Goal: Transaction & Acquisition: Book appointment/travel/reservation

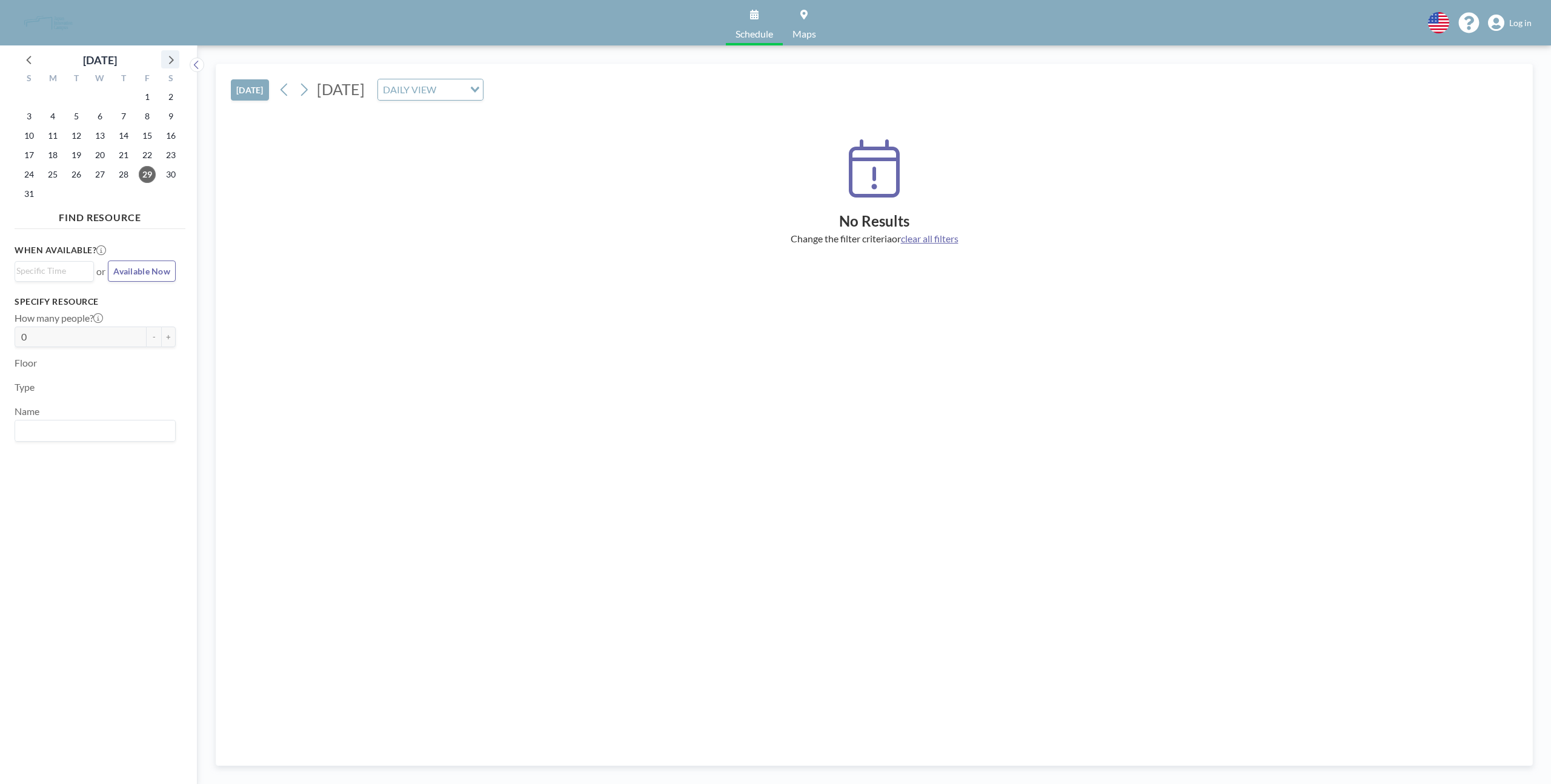
click at [173, 59] on icon at bounding box center [170, 59] width 16 height 16
click at [123, 116] on span "11" at bounding box center [123, 116] width 17 height 17
click at [464, 94] on div "DAILY VIEW" at bounding box center [421, 88] width 86 height 18
click at [1523, 24] on span "Log in" at bounding box center [1520, 23] width 22 height 11
click at [116, 169] on span "28" at bounding box center [123, 174] width 17 height 17
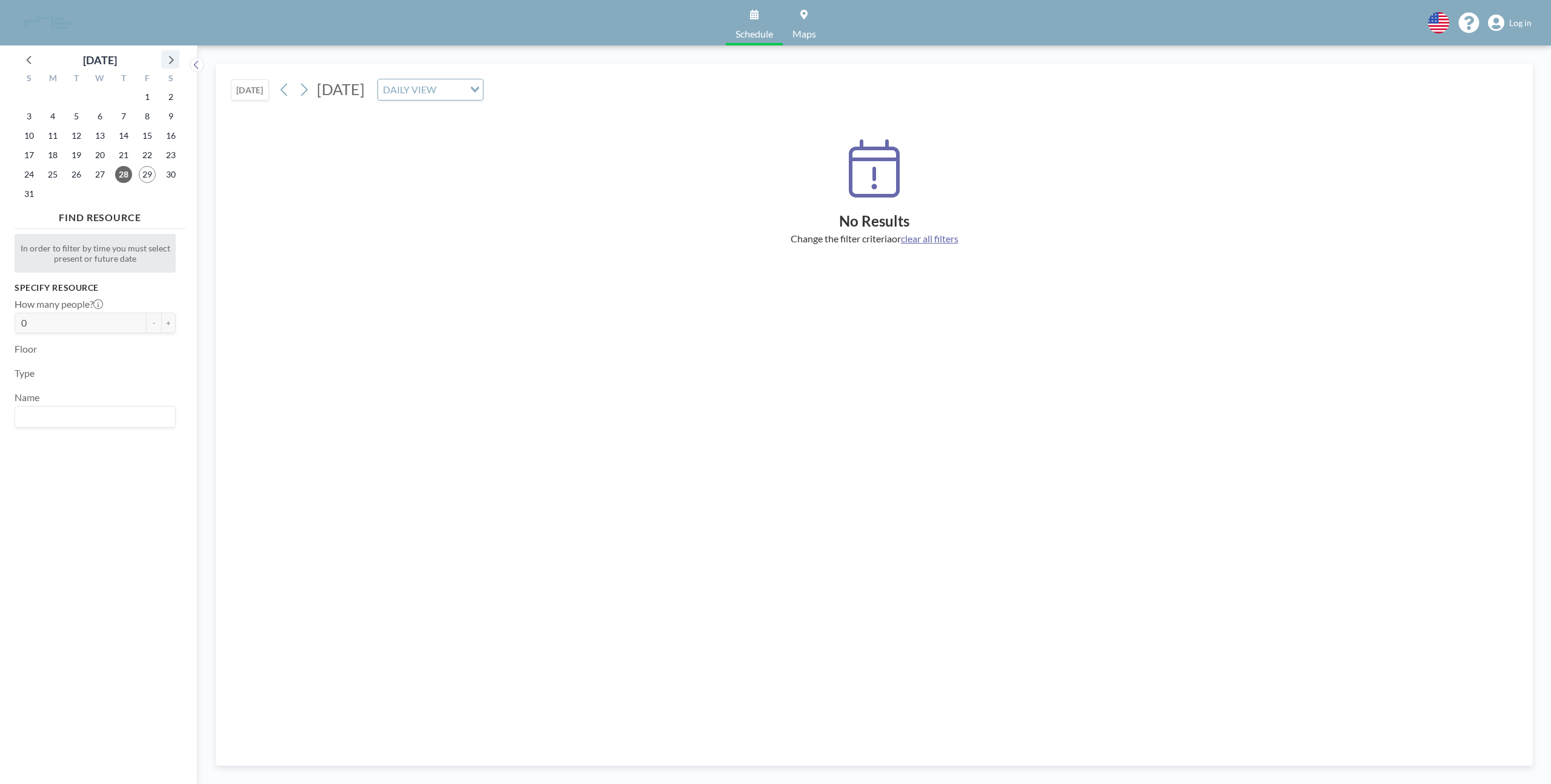
click at [170, 64] on icon at bounding box center [170, 59] width 16 height 16
click at [127, 115] on span "11" at bounding box center [123, 116] width 17 height 17
click at [463, 87] on input "Search for option" at bounding box center [451, 90] width 23 height 16
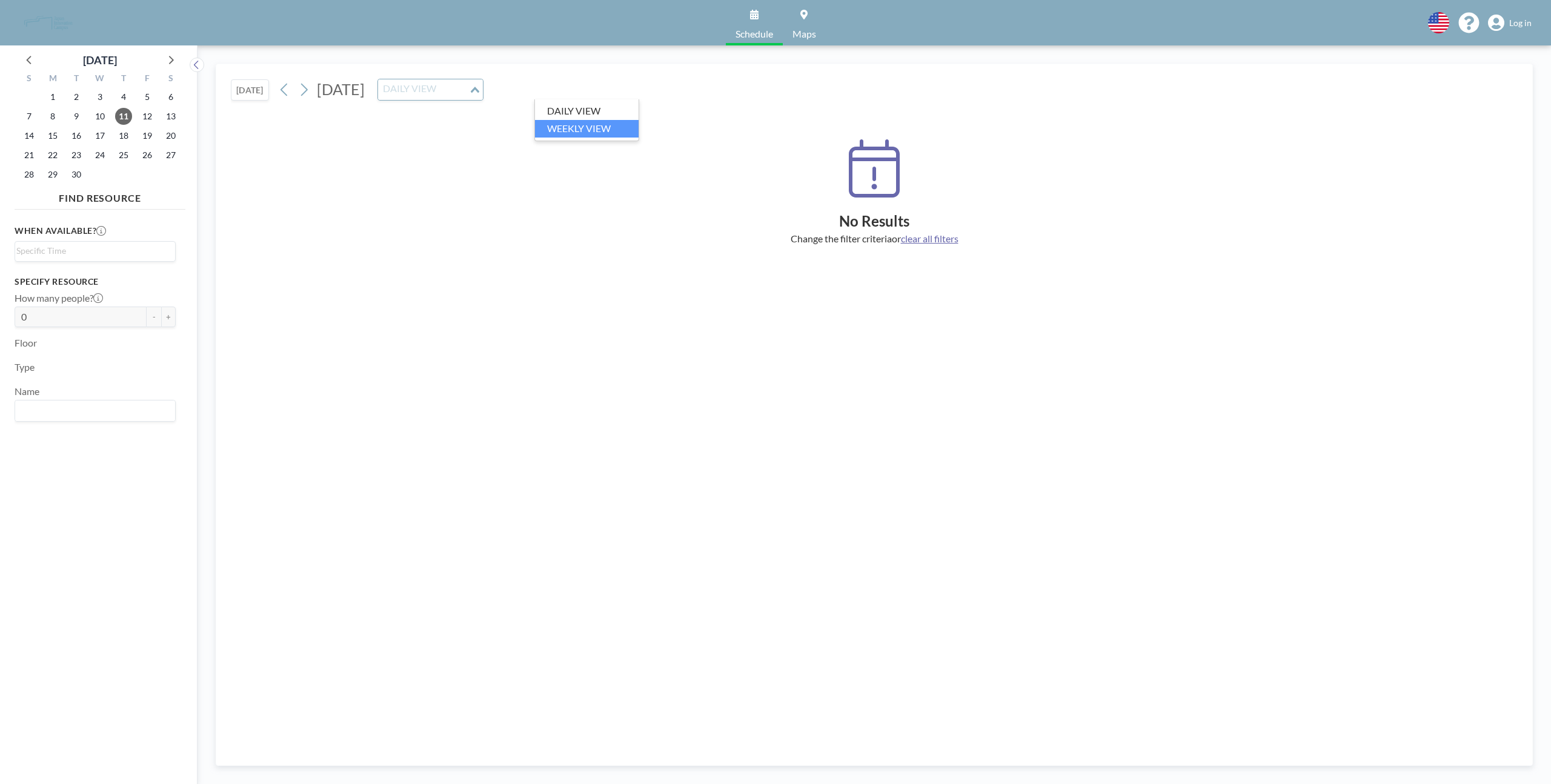
click at [584, 121] on li "WEEKLY VIEW" at bounding box center [586, 129] width 103 height 17
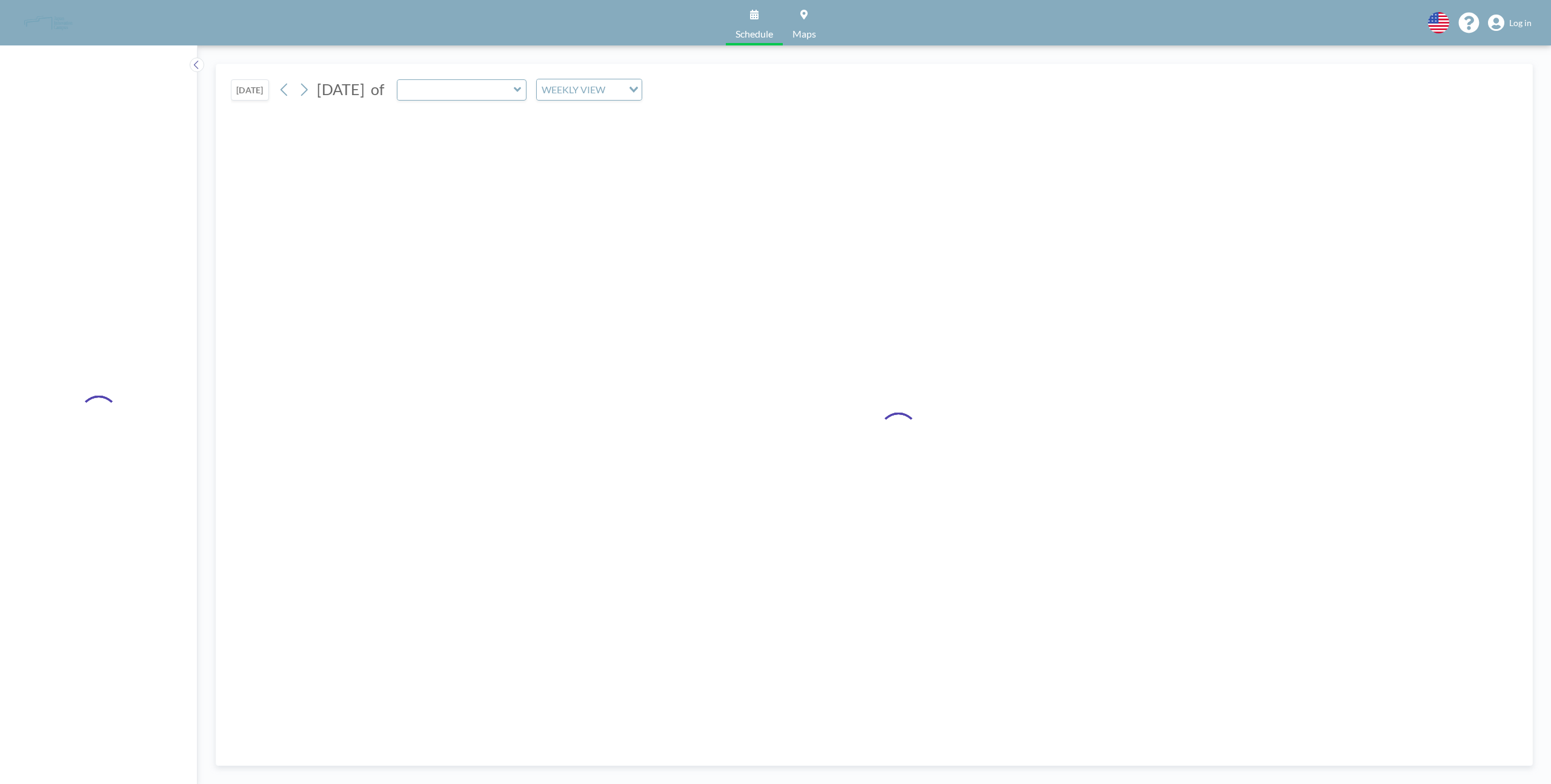
click at [584, 121] on div at bounding box center [874, 430] width 1287 height 640
click at [581, 135] on div at bounding box center [874, 430] width 1287 height 640
click at [623, 87] on div "WEEKLY VIEW" at bounding box center [580, 88] width 86 height 18
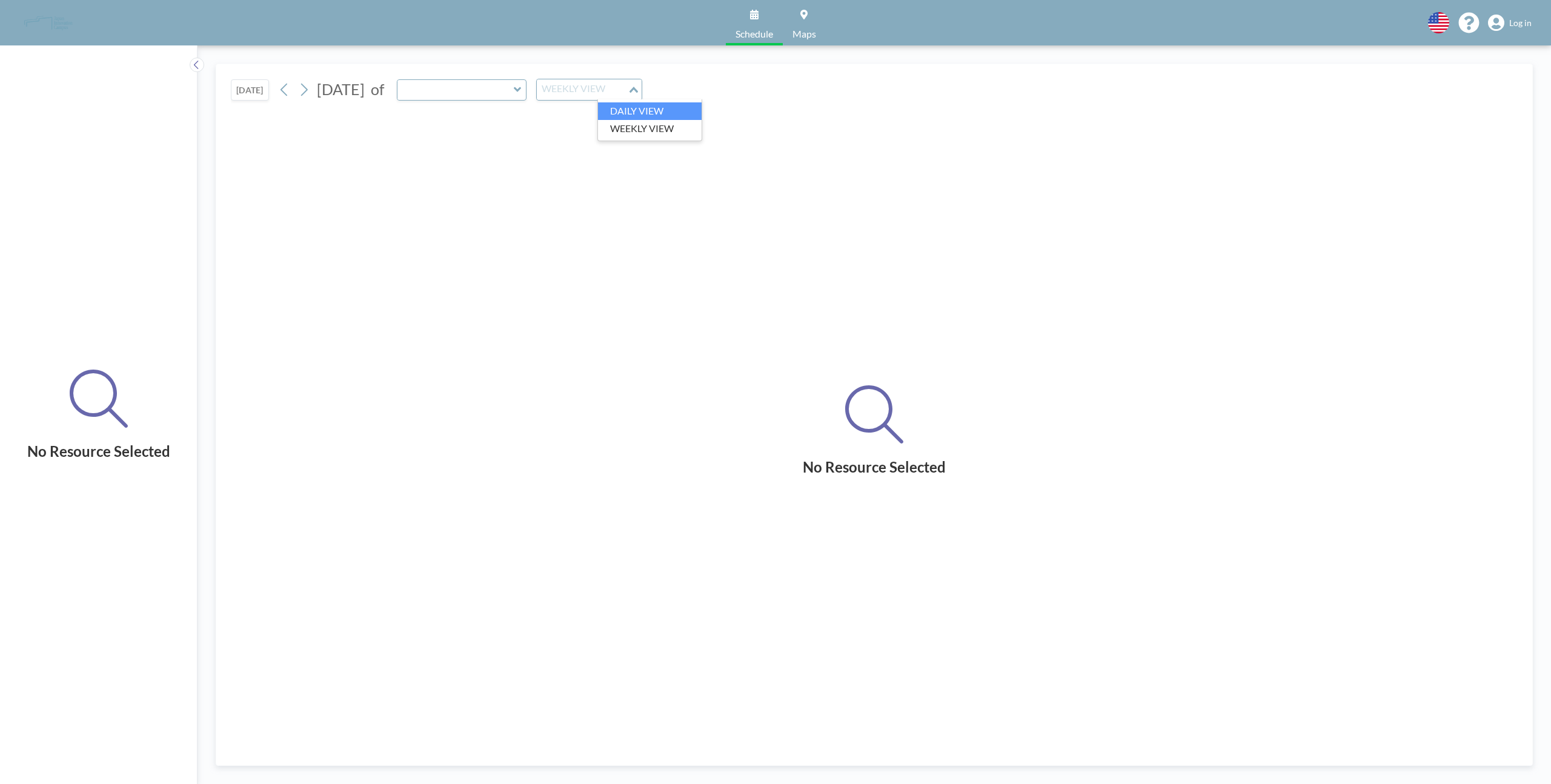
click at [631, 110] on li "DAILY VIEW" at bounding box center [650, 111] width 103 height 17
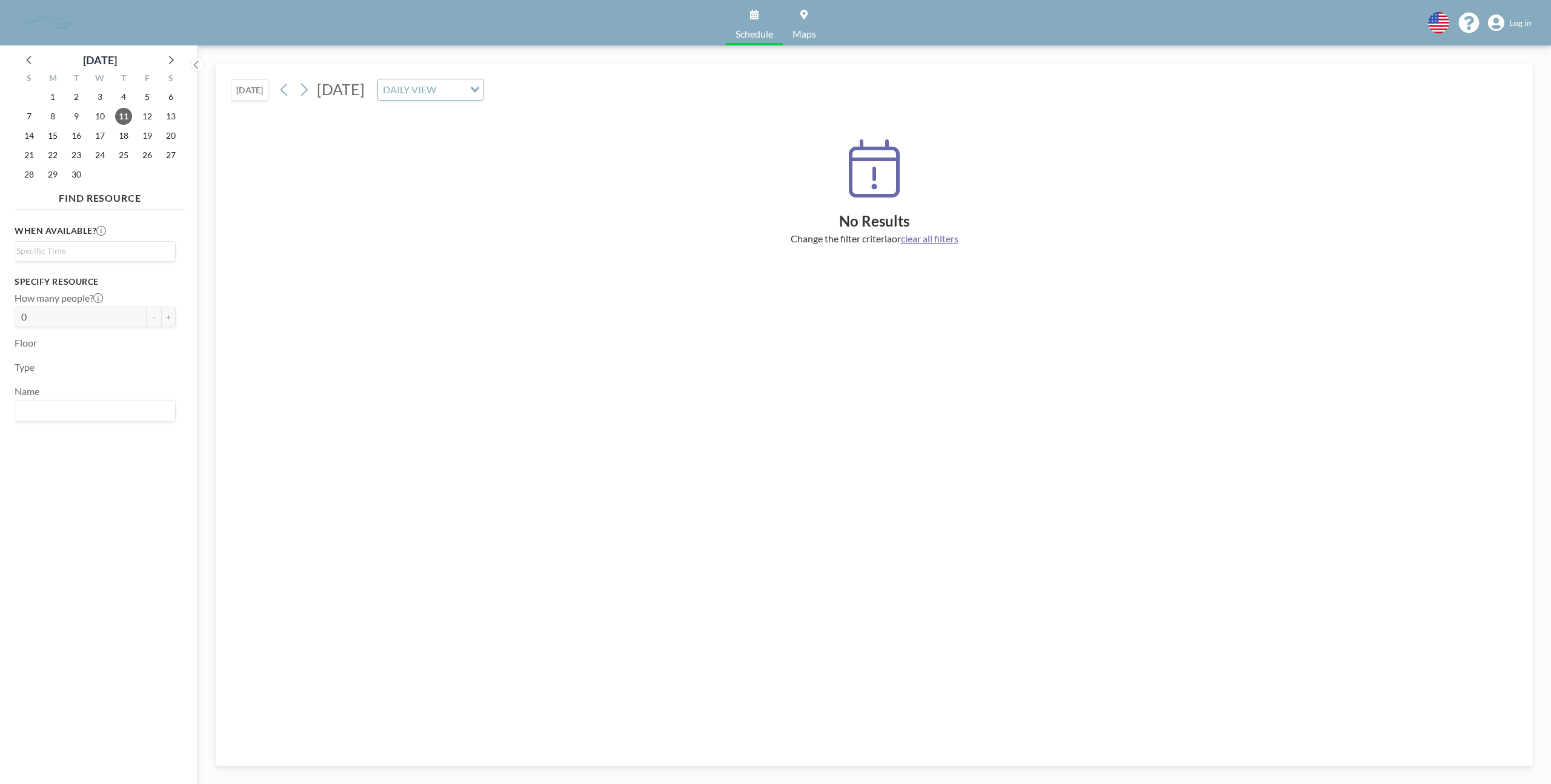
click at [926, 243] on span "clear all filters" at bounding box center [930, 238] width 58 height 11
click at [1510, 27] on span "Log in" at bounding box center [1520, 23] width 22 height 11
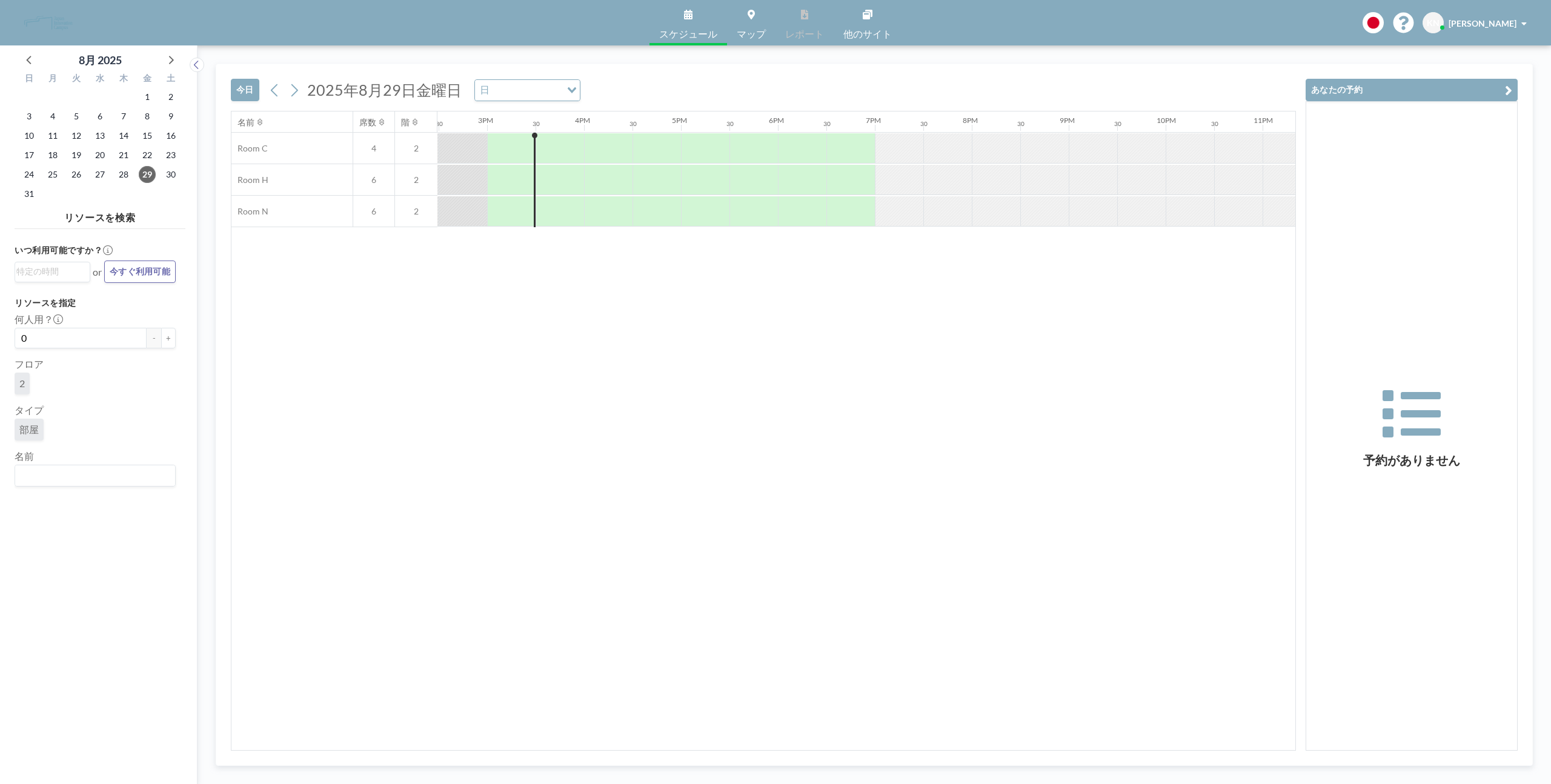
scroll to position [0, 1406]
click at [171, 59] on icon at bounding box center [171, 59] width 5 height 8
click at [126, 112] on span "11" at bounding box center [123, 116] width 17 height 17
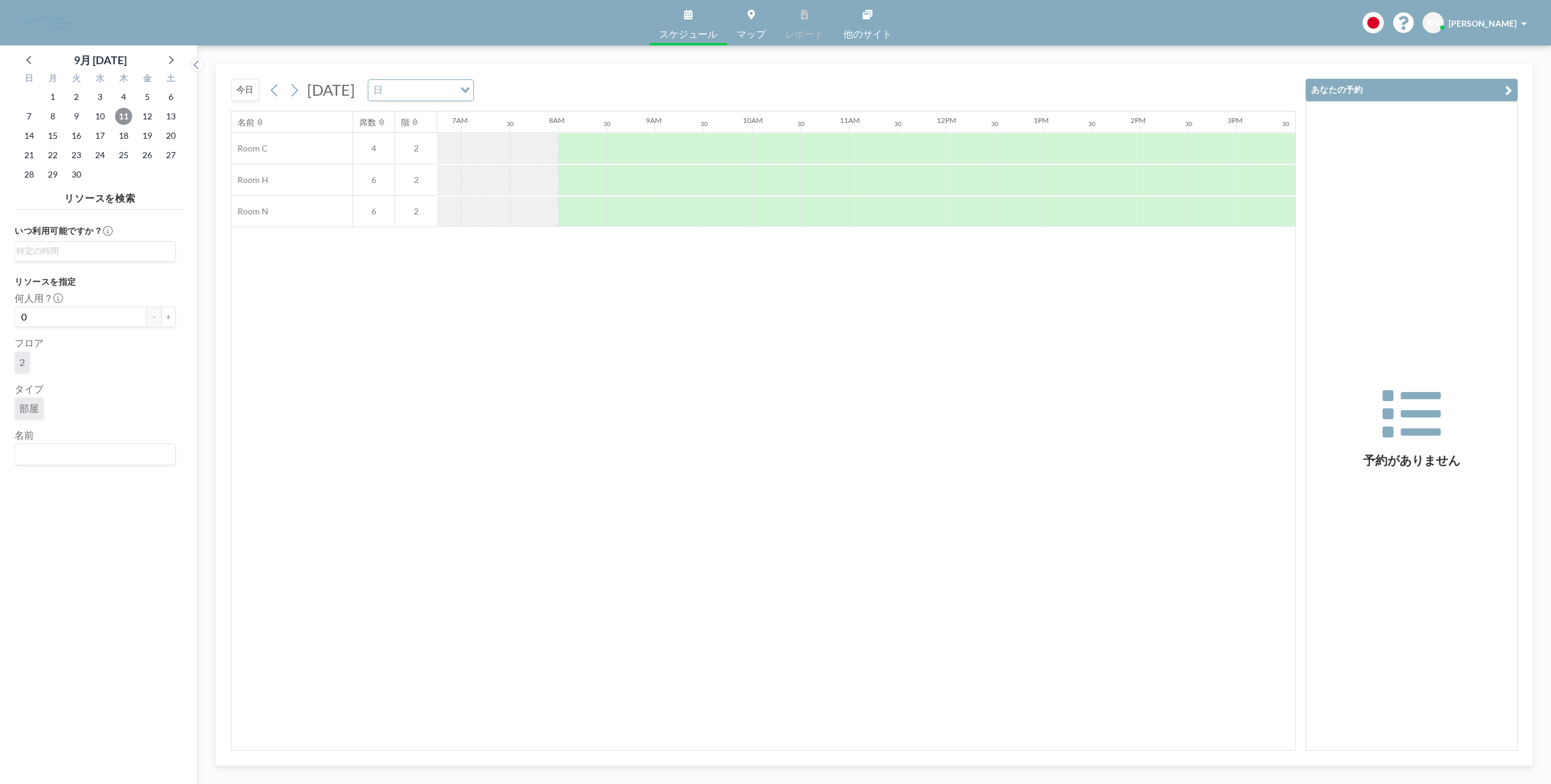
scroll to position [0, 727]
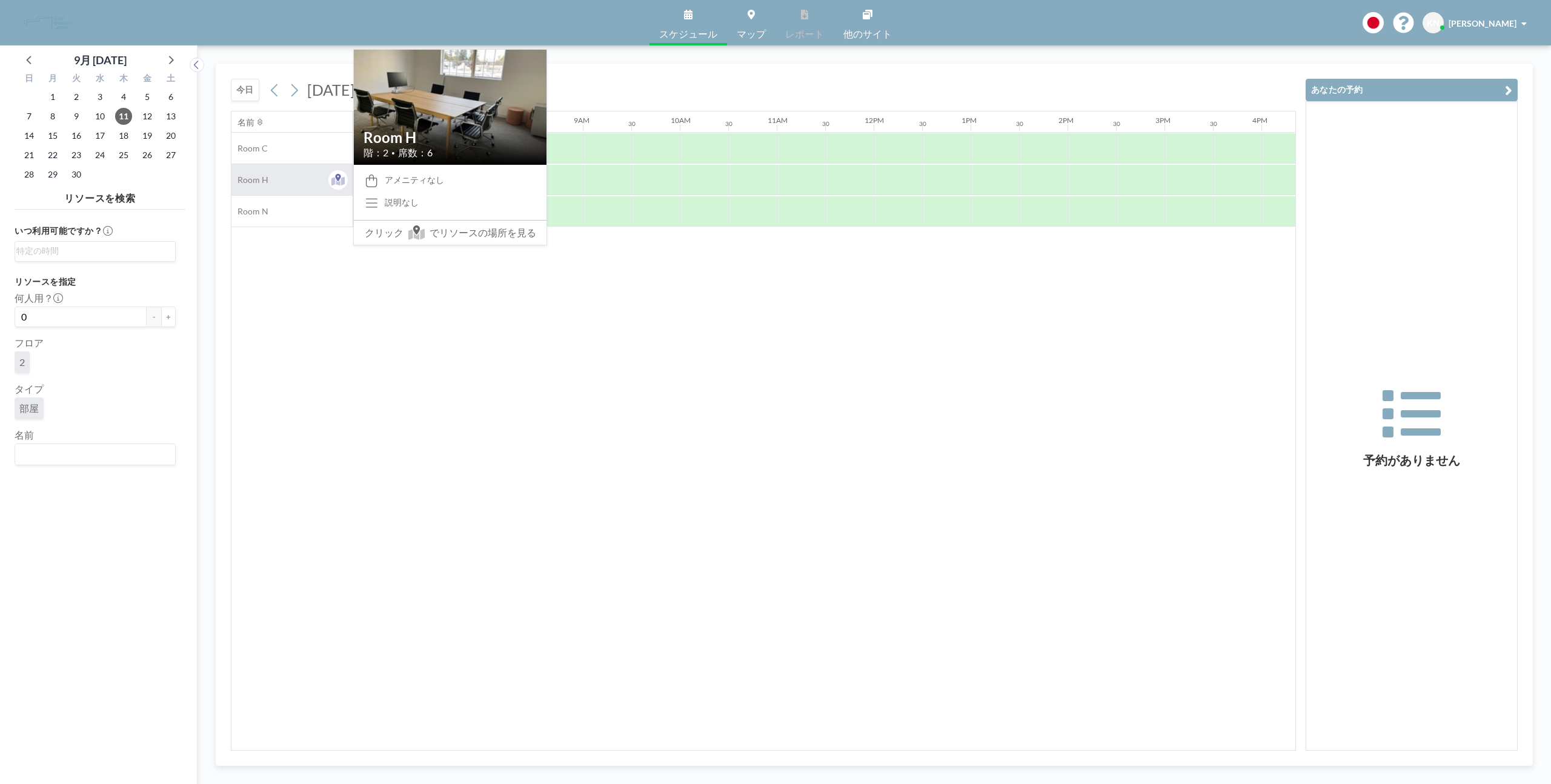
click at [250, 184] on span "Room H" at bounding box center [249, 179] width 37 height 11
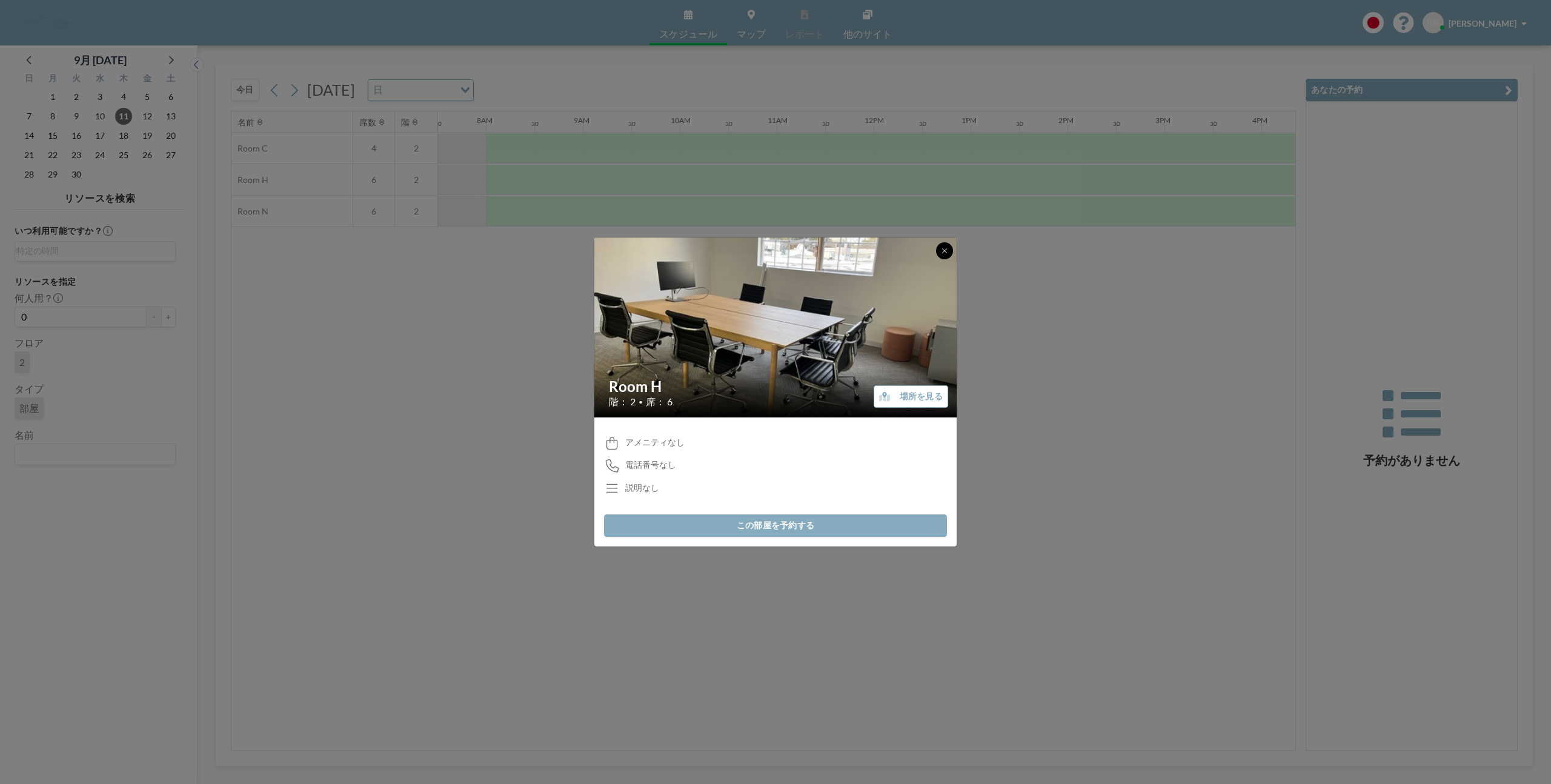
click at [944, 252] on icon at bounding box center [945, 251] width 8 height 8
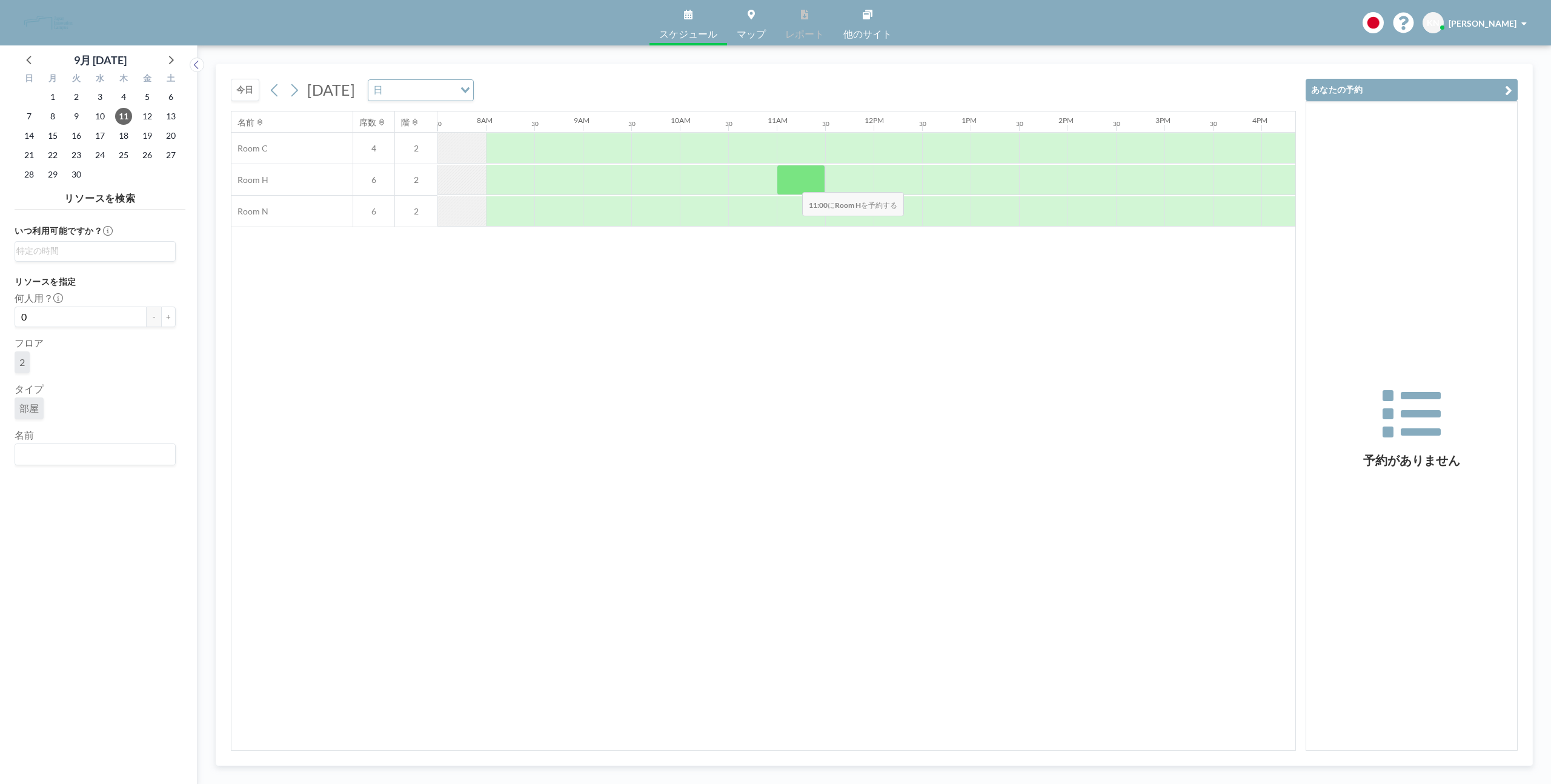
click at [793, 184] on div at bounding box center [801, 180] width 49 height 30
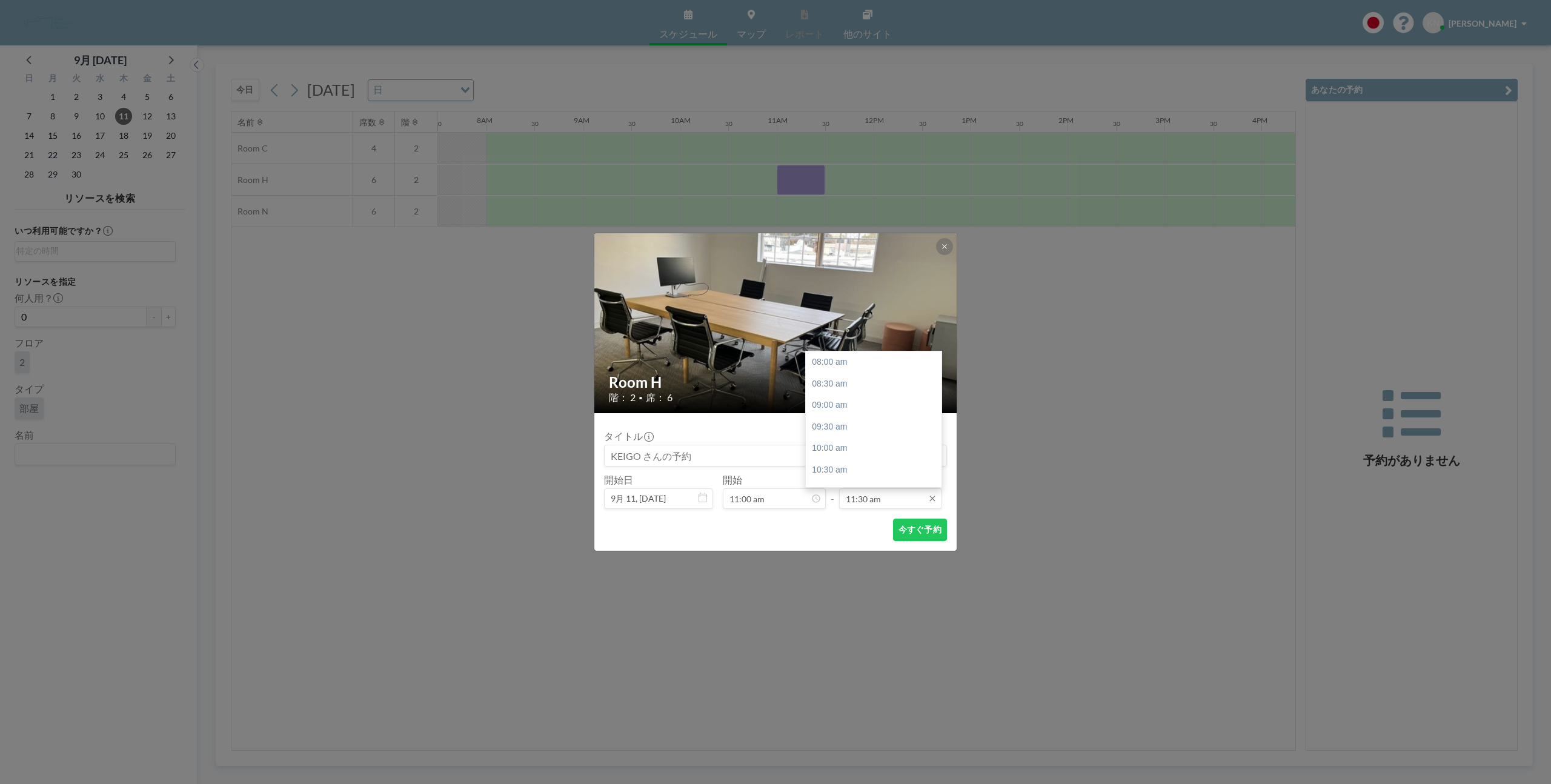
scroll to position [151, 0]
click at [844, 430] on div "01:00 pm" at bounding box center [876, 427] width 142 height 22
type input "01:00 pm"
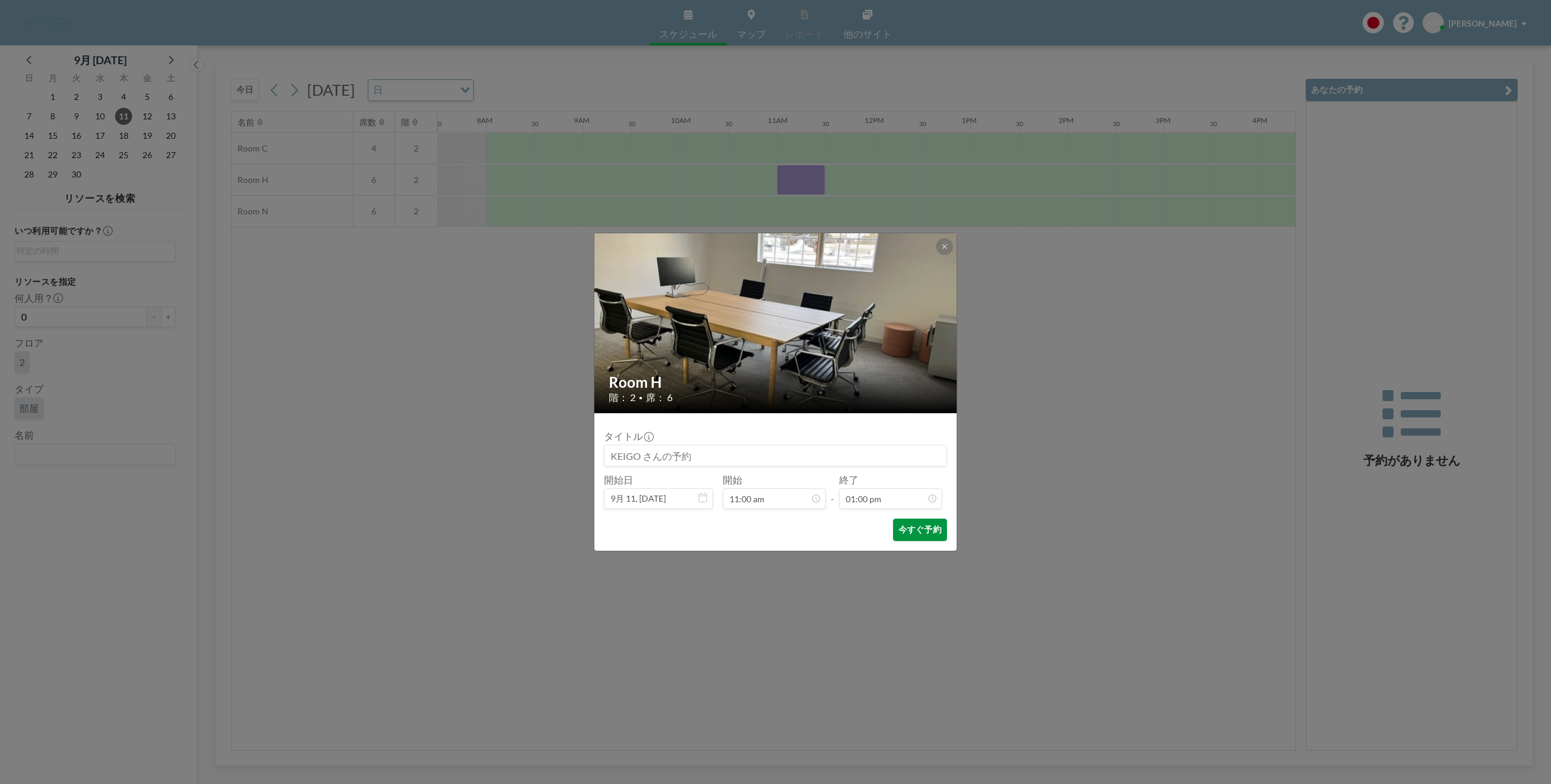
click at [926, 532] on button "今すぐ予約" at bounding box center [920, 529] width 54 height 22
